Goal: Transaction & Acquisition: Purchase product/service

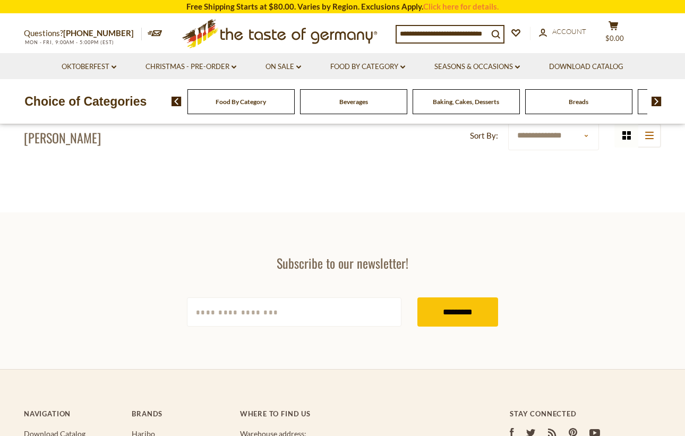
scroll to position [106, 0]
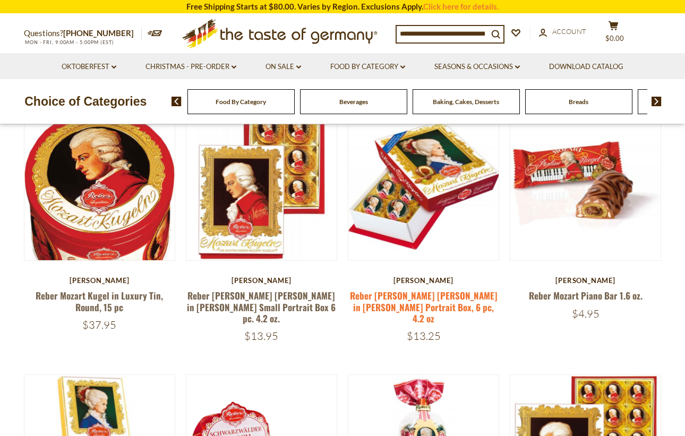
click at [481, 297] on link "Reber [PERSON_NAME] [PERSON_NAME] in [PERSON_NAME] Portrait Box, 6 pc, 4.2 oz" at bounding box center [424, 307] width 148 height 36
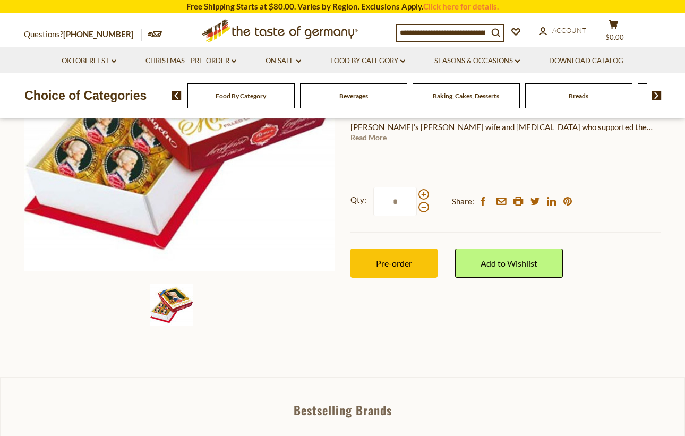
scroll to position [159, 0]
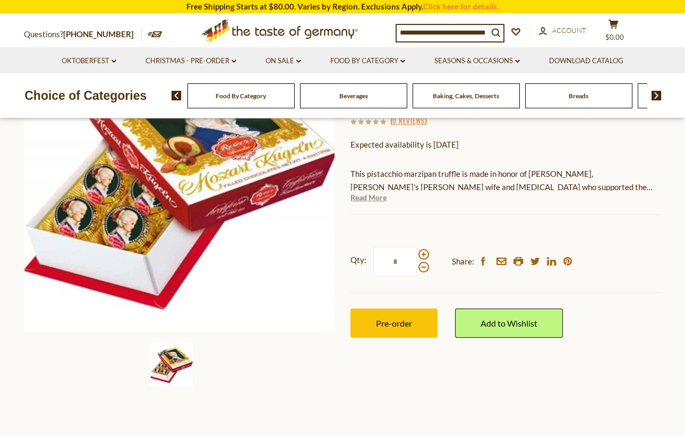
click at [385, 200] on link "Read More" at bounding box center [369, 197] width 36 height 11
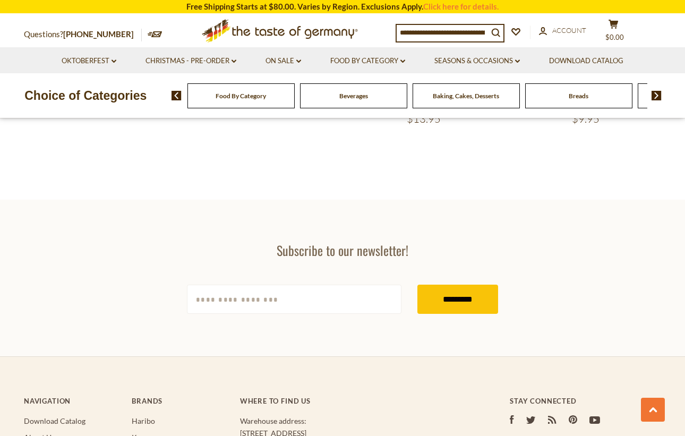
scroll to position [2444, 0]
